Goal: Task Accomplishment & Management: Use online tool/utility

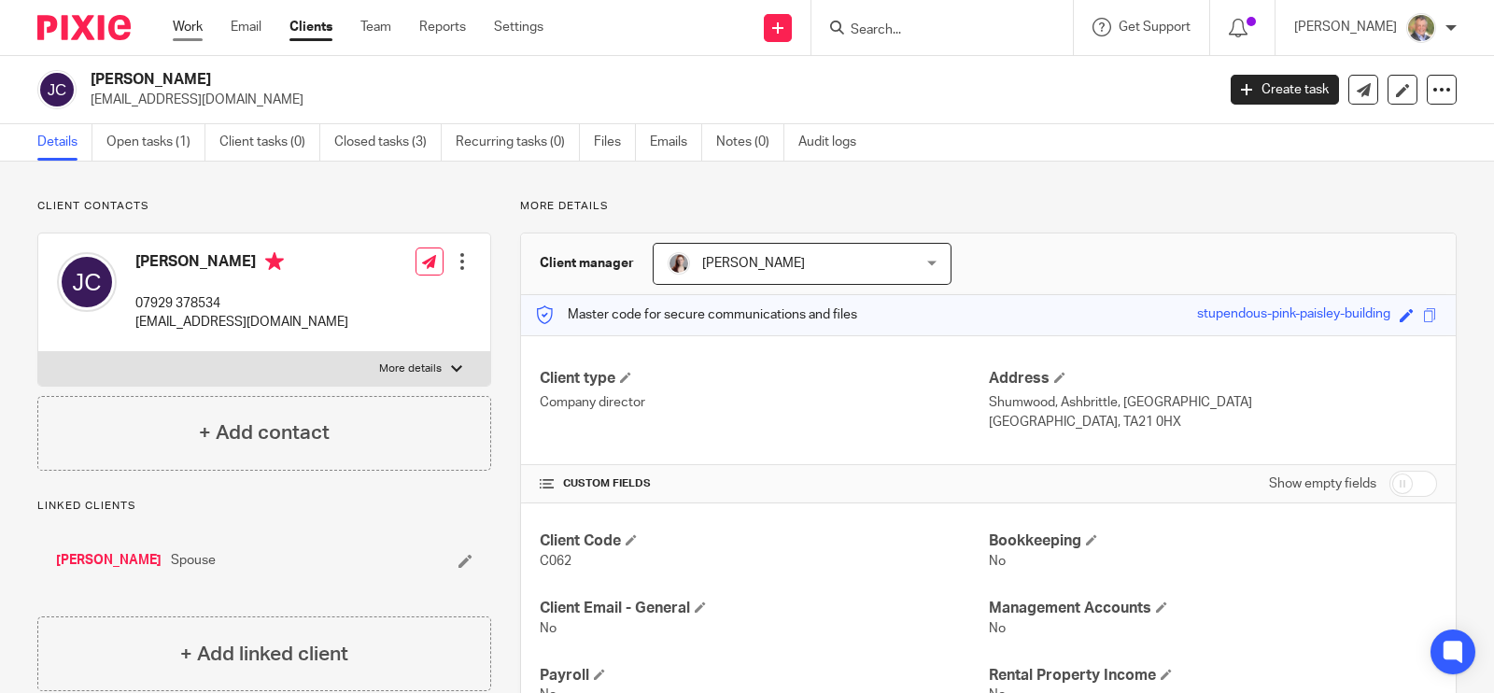
click at [189, 24] on link "Work" at bounding box center [188, 27] width 30 height 19
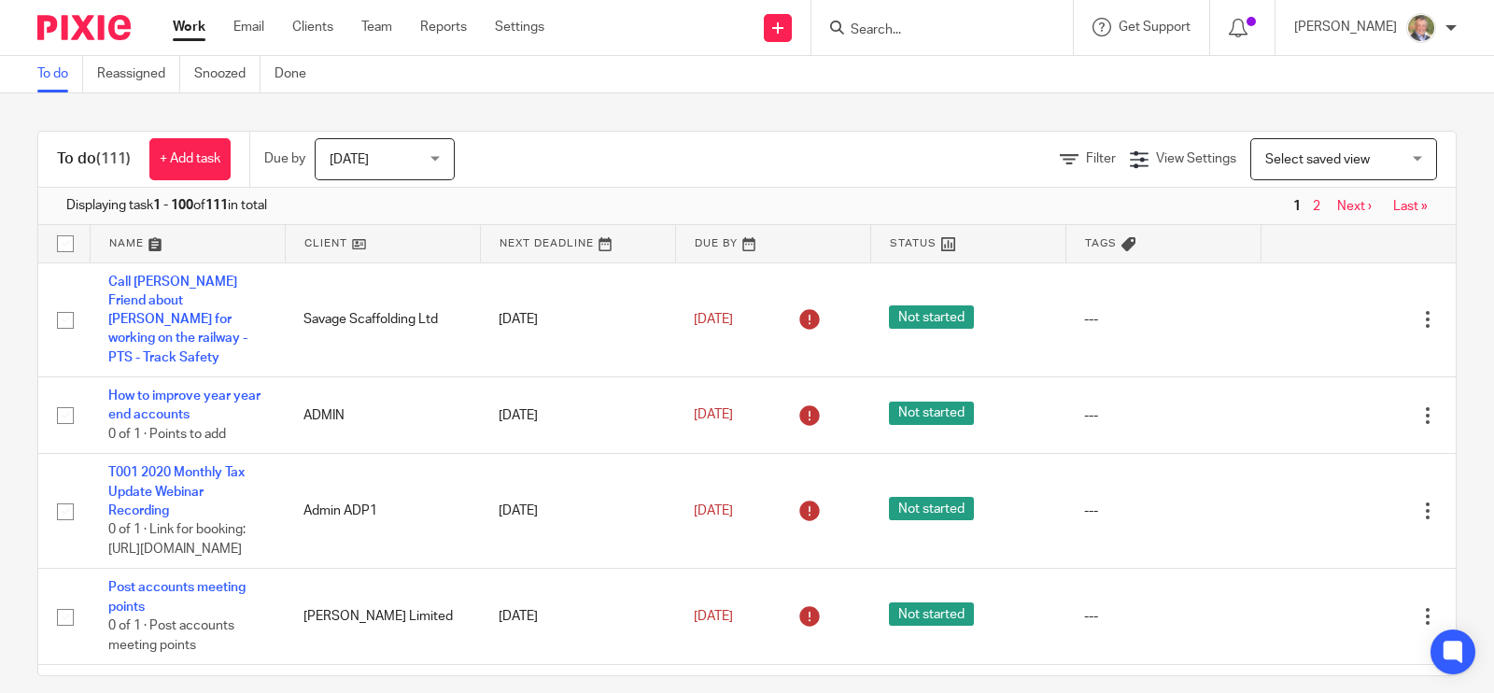
click at [1377, 150] on div "Select saved view Select saved view" at bounding box center [1343, 159] width 187 height 42
click at [1354, 148] on div "Select saved view Select saved view" at bounding box center [1343, 159] width 187 height 42
click at [1086, 162] on span "Filter" at bounding box center [1101, 158] width 30 height 13
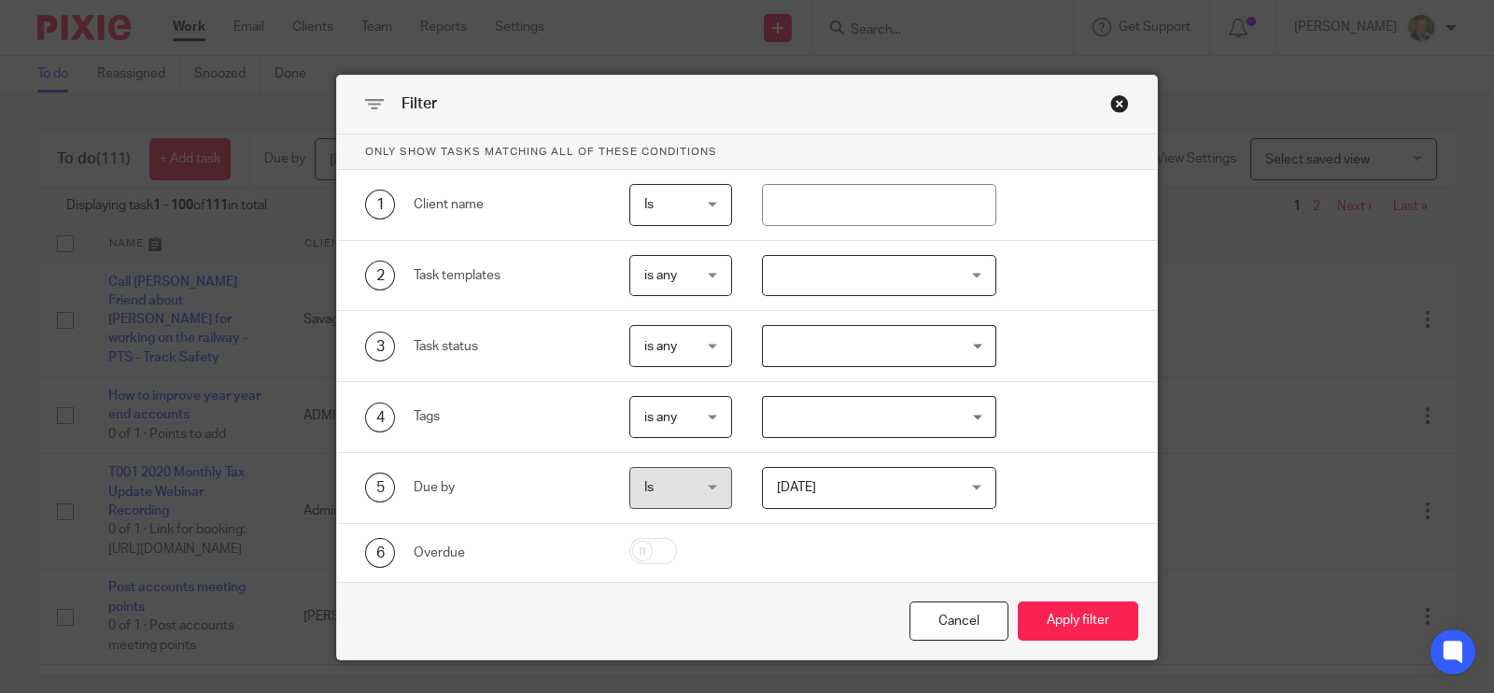
click at [705, 277] on span "is any" at bounding box center [679, 275] width 70 height 39
click at [705, 277] on div "is any is any" at bounding box center [680, 276] width 103 height 42
click at [948, 275] on div at bounding box center [879, 276] width 235 height 42
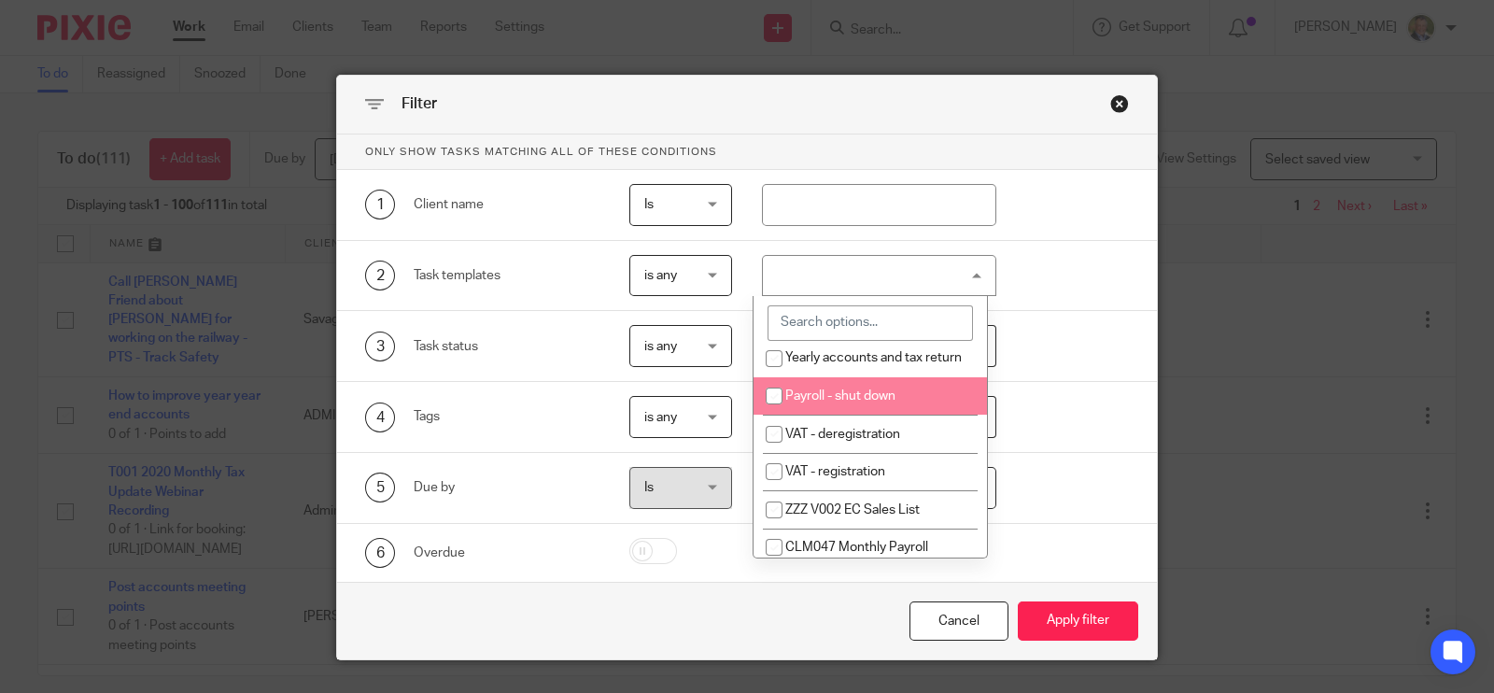
scroll to position [933, 0]
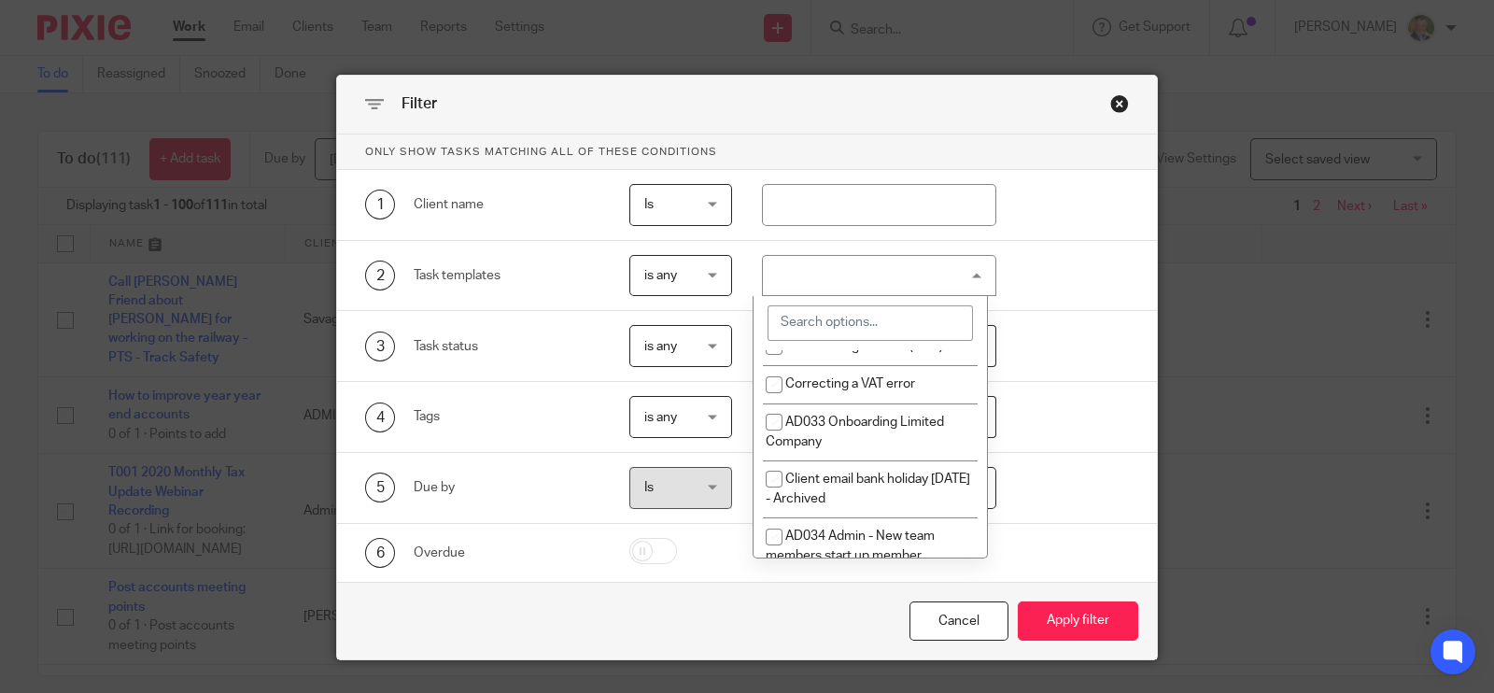
click at [881, 277] on div at bounding box center [879, 276] width 235 height 42
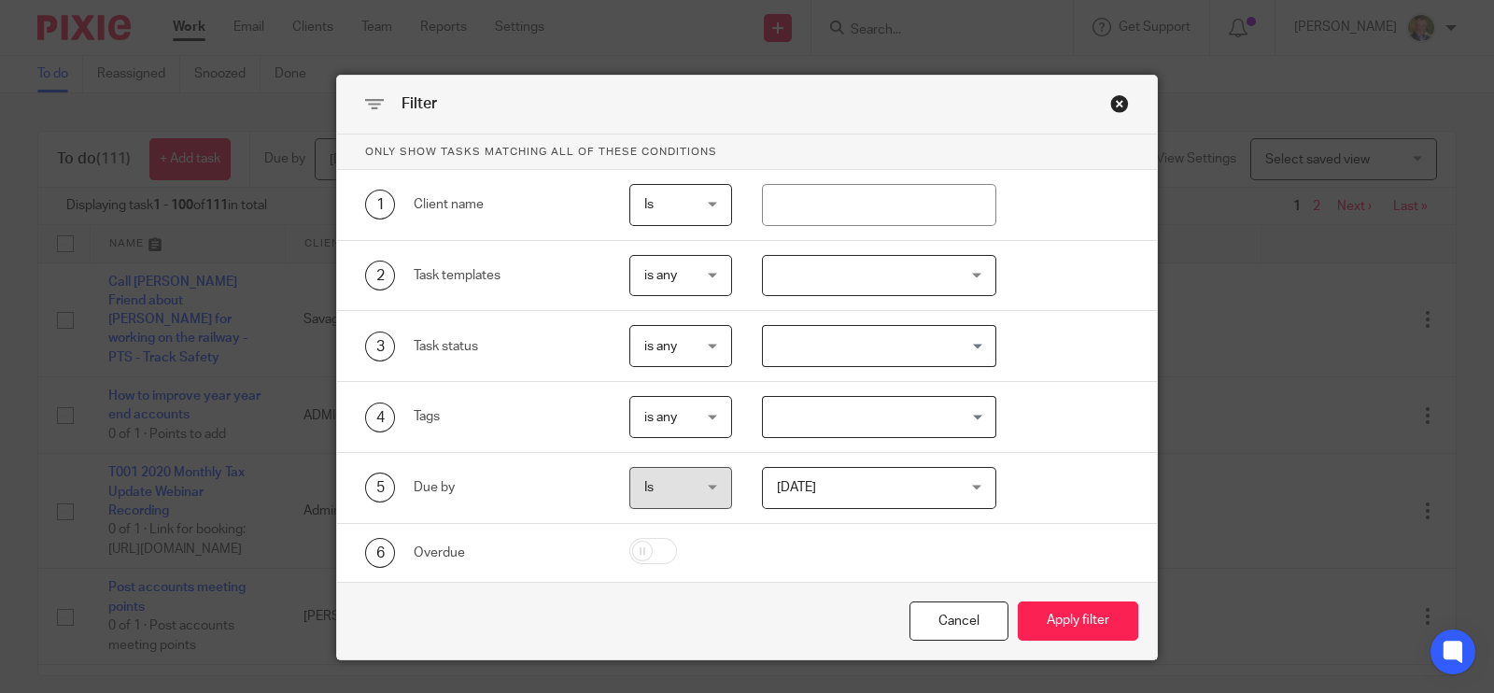
click at [974, 275] on div at bounding box center [879, 276] width 235 height 42
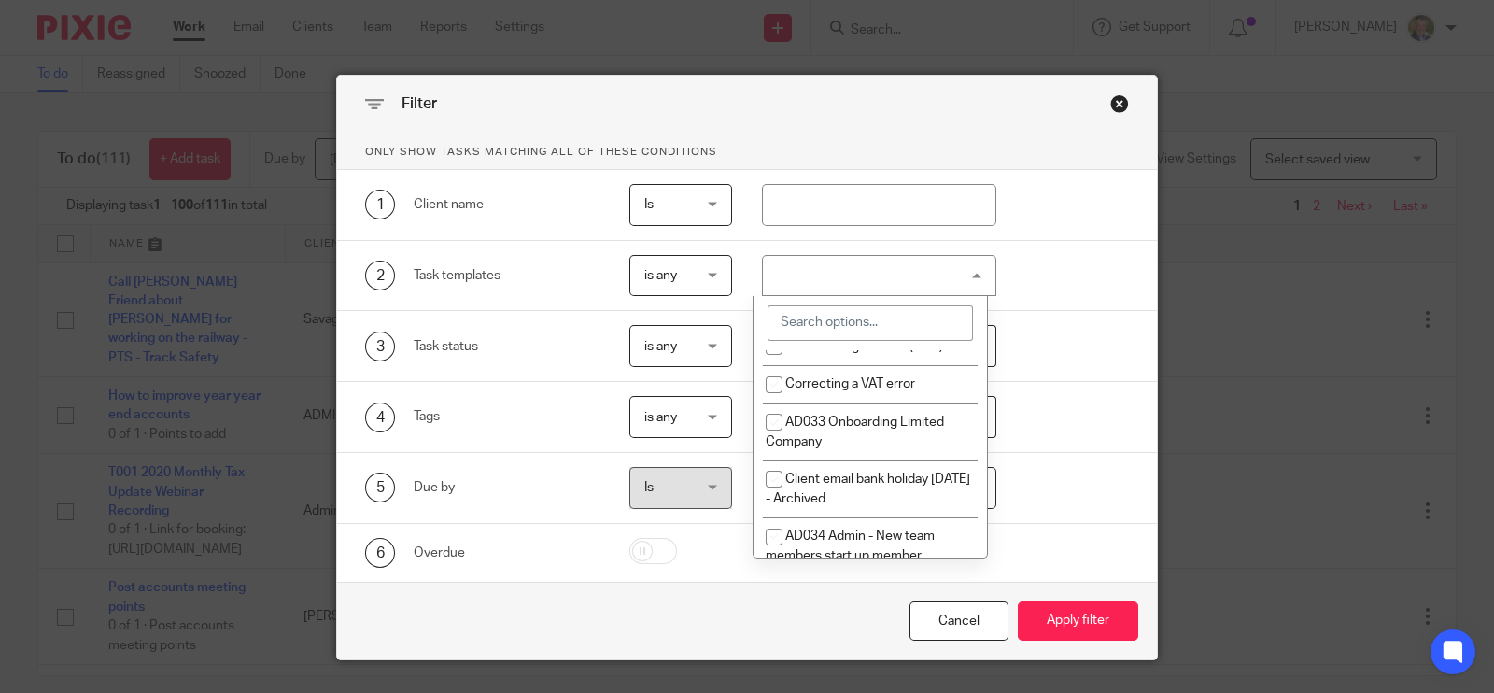
click at [868, 323] on input "search" at bounding box center [869, 322] width 205 height 35
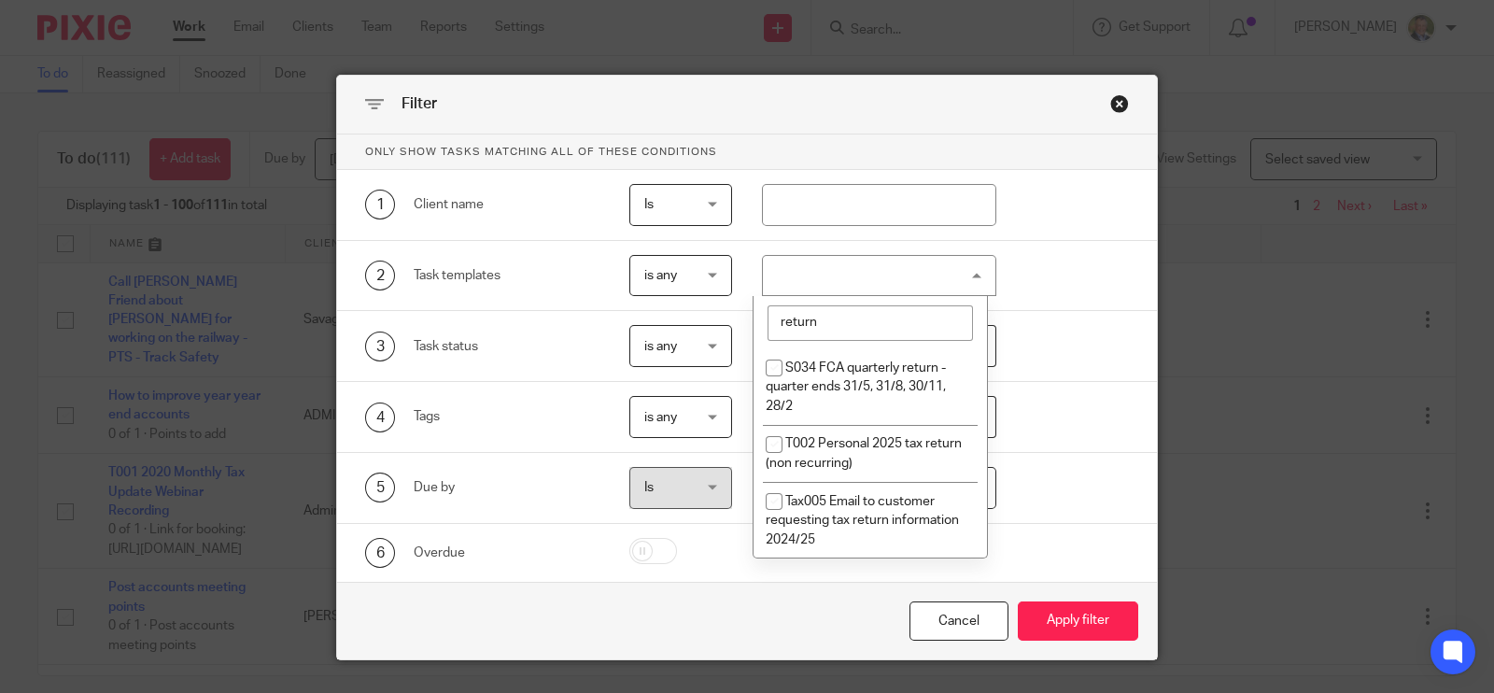
scroll to position [1133, 0]
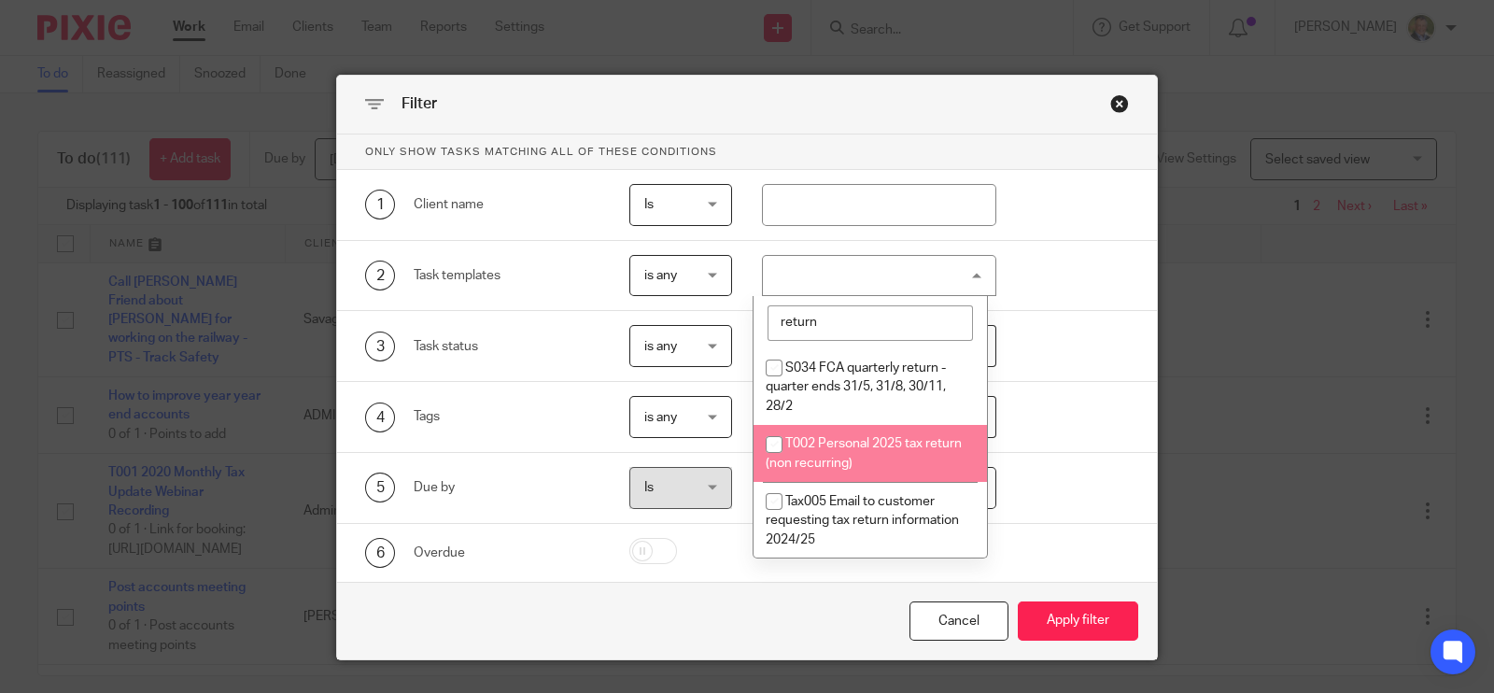
type input "return"
click at [895, 445] on span "T002 Personal 2025 tax return (non recurring)" at bounding box center [864, 453] width 196 height 33
checkbox input "true"
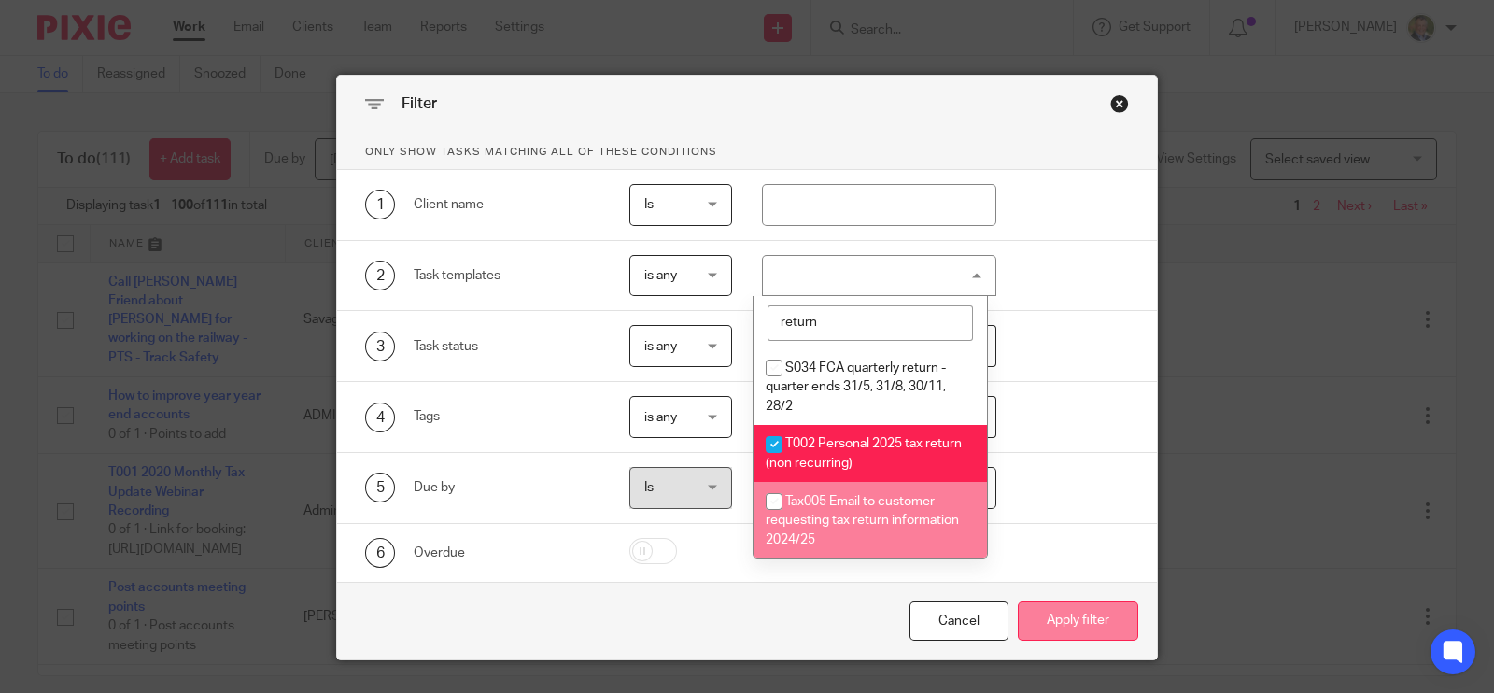
click at [1064, 618] on button "Apply filter" at bounding box center [1078, 621] width 120 height 40
